Goal: Task Accomplishment & Management: Manage account settings

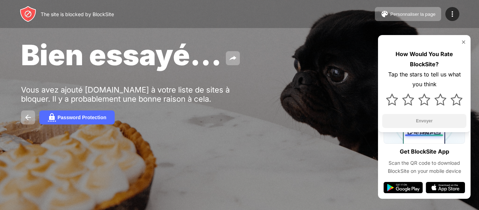
click at [457, 14] on div at bounding box center [452, 14] width 14 height 14
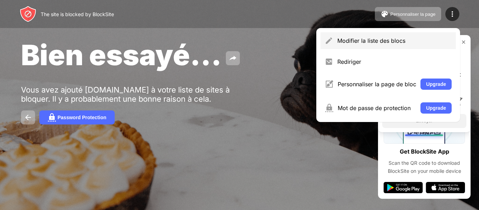
click at [424, 38] on div "Modifier la liste des blocs" at bounding box center [394, 40] width 114 height 7
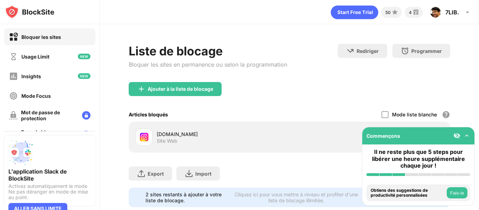
scroll to position [22, 0]
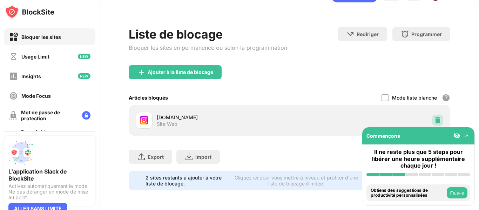
click at [434, 117] on img at bounding box center [437, 120] width 7 height 7
